Goal: Task Accomplishment & Management: Use online tool/utility

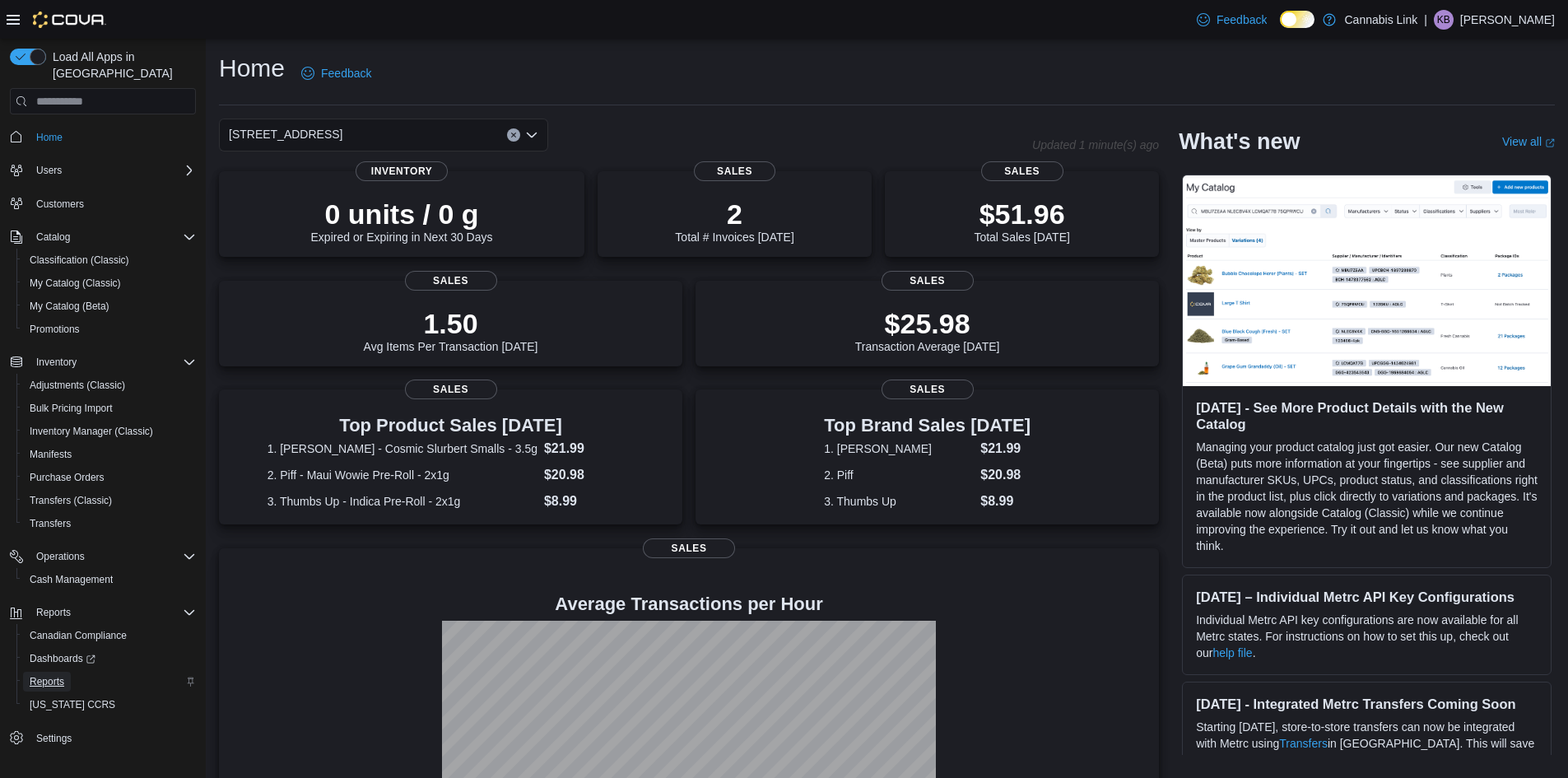
click at [67, 672] on link "Reports" at bounding box center [47, 682] width 48 height 19
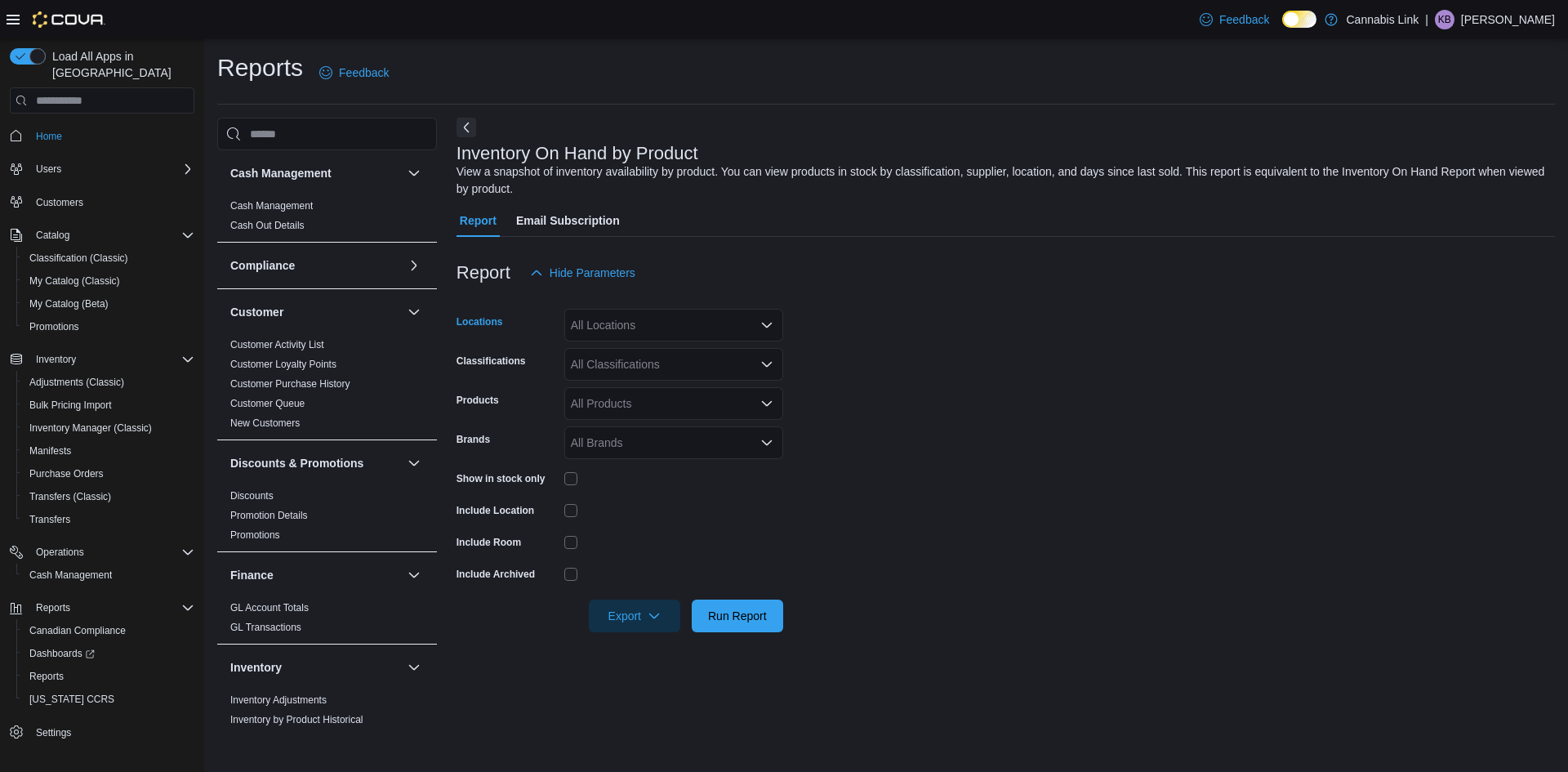
click at [614, 329] on div "All Locations" at bounding box center [673, 325] width 219 height 33
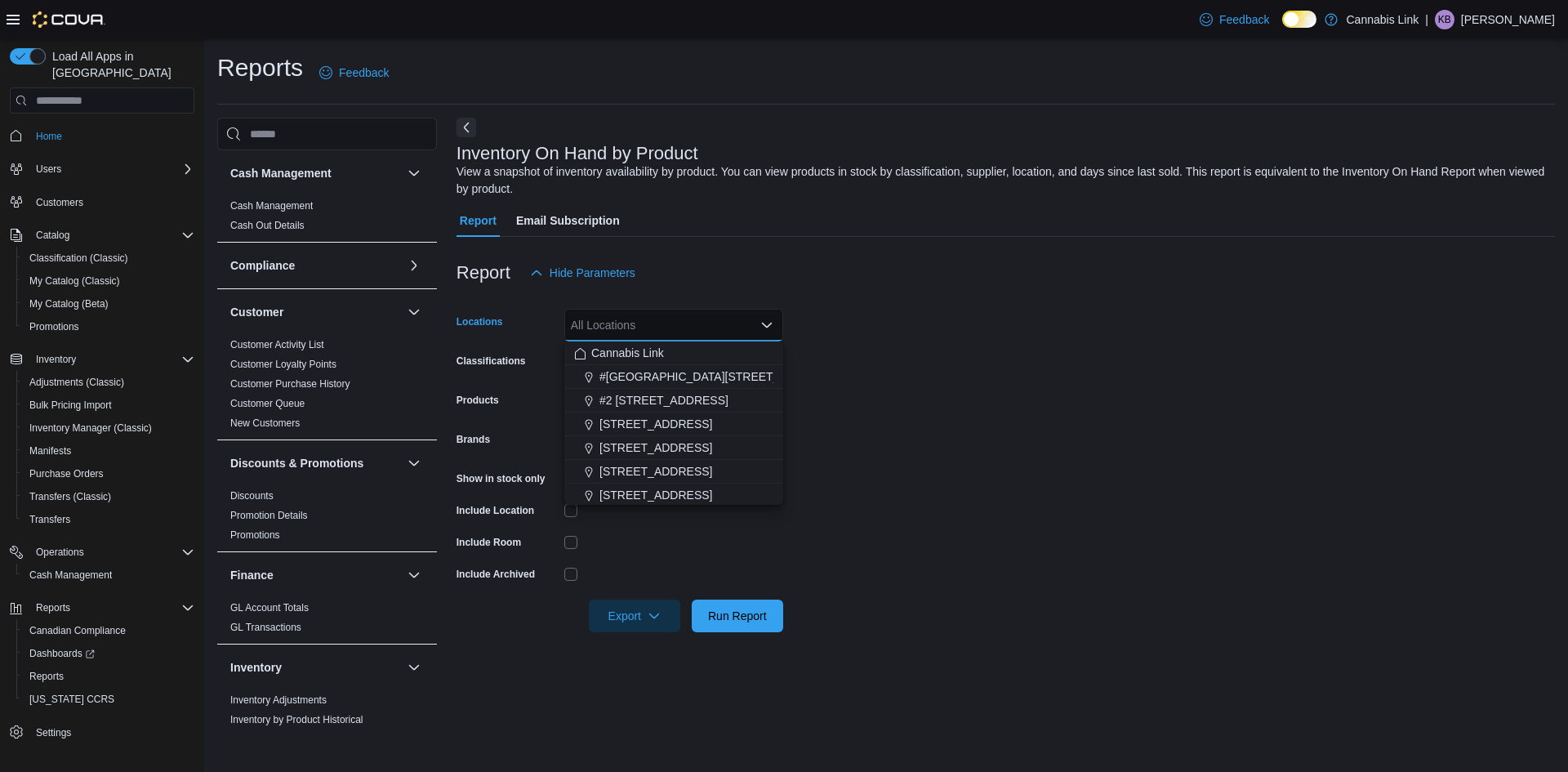
drag, startPoint x: 640, startPoint y: 470, endPoint x: 868, endPoint y: 479, distance: 228.2
click at [644, 470] on span "[STREET_ADDRESS]" at bounding box center [655, 471] width 113 height 16
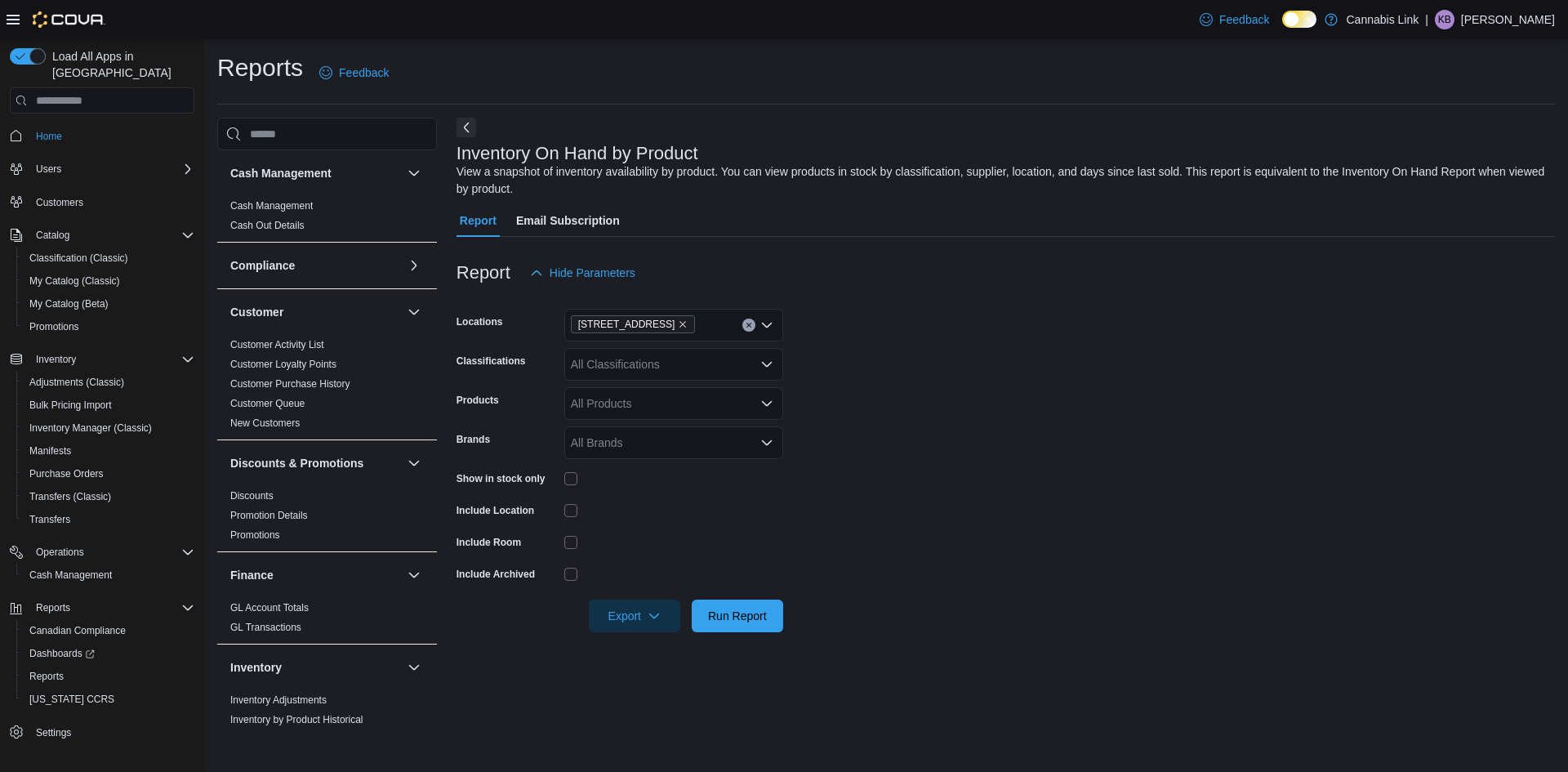
click at [989, 493] on form "Locations [STREET_ADDRESS] Classifications All Classifications Products All Pro…" at bounding box center [1005, 460] width 1098 height 343
click at [645, 624] on span "Export" at bounding box center [635, 615] width 71 height 33
click at [646, 646] on span "Export to Excel" at bounding box center [637, 648] width 73 height 14
